Goal: Transaction & Acquisition: Purchase product/service

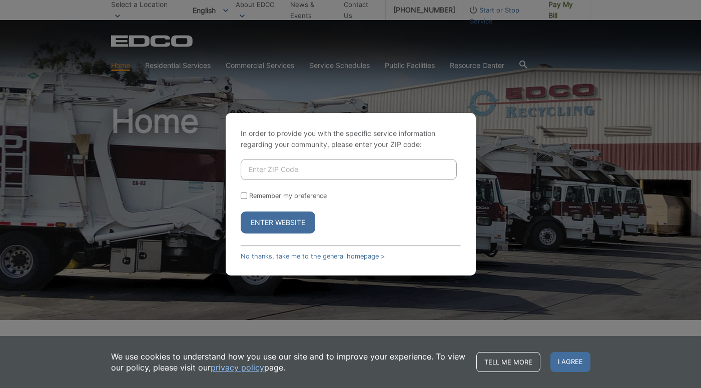
click at [314, 169] on input "Enter ZIP Code" at bounding box center [349, 169] width 216 height 21
type input "91962"
click at [294, 221] on button "Enter Website" at bounding box center [278, 223] width 75 height 22
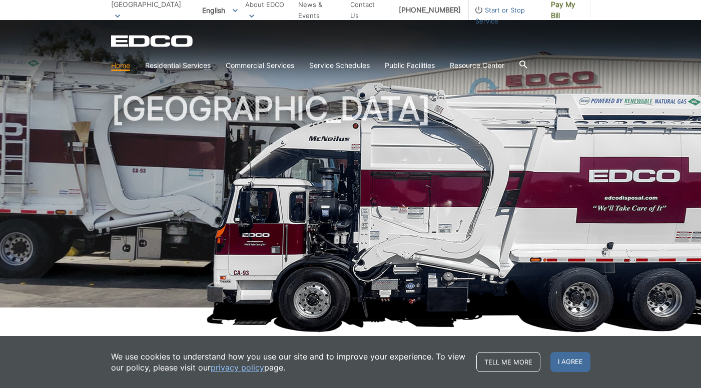
scroll to position [14, 0]
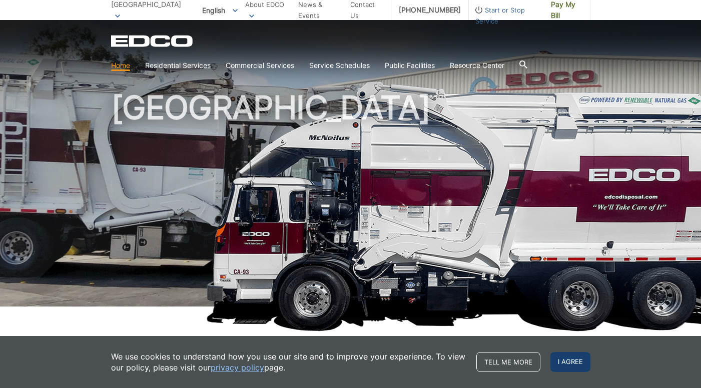
click at [569, 363] on span "I agree" at bounding box center [570, 362] width 40 height 20
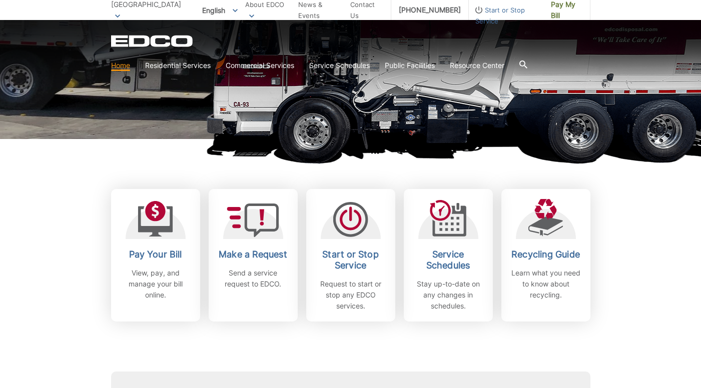
scroll to position [193, 0]
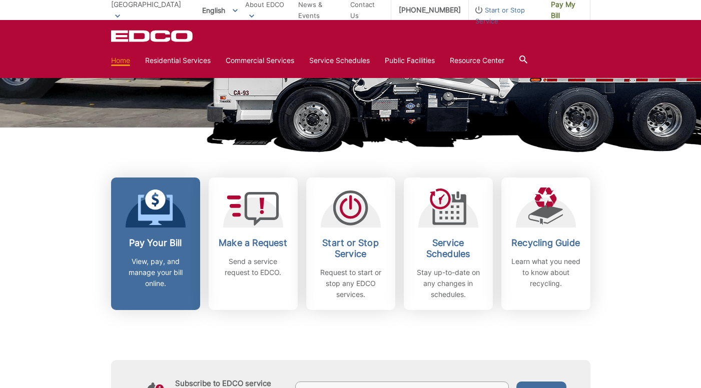
click at [152, 245] on h2 "Pay Your Bill" at bounding box center [156, 243] width 74 height 11
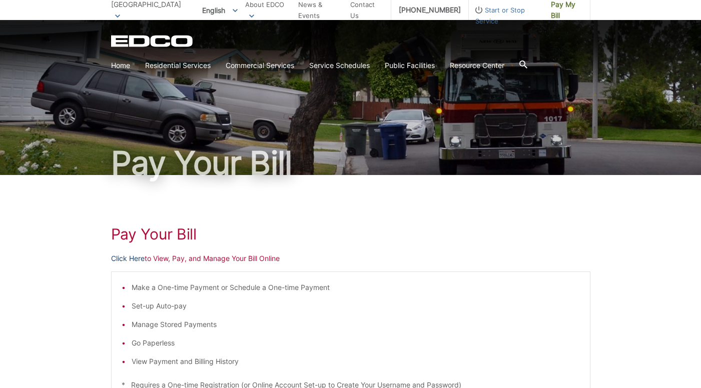
click at [129, 259] on link "Click Here" at bounding box center [128, 258] width 34 height 11
